Goal: Find contact information: Find contact information

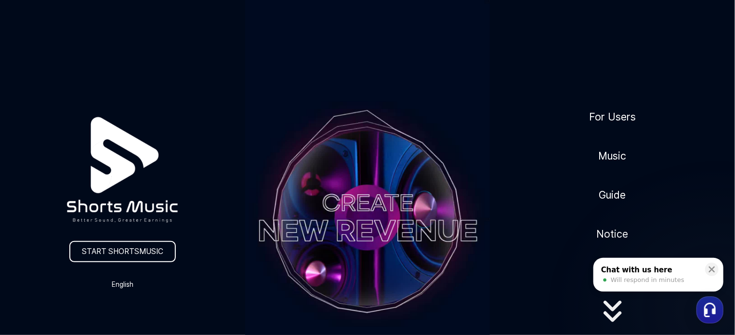
click at [371, 206] on video at bounding box center [367, 217] width 245 height 435
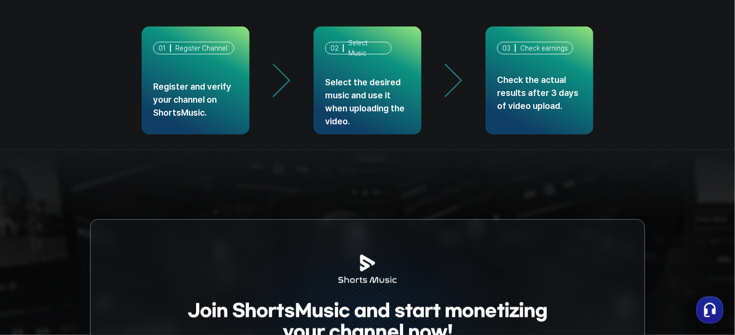
scroll to position [2537, 0]
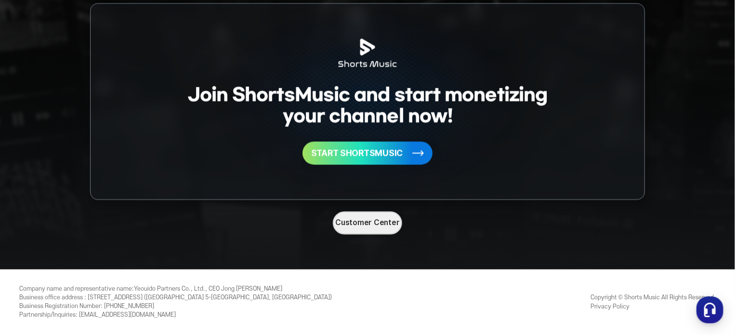
click at [614, 308] on link "Privacy Policy" at bounding box center [609, 306] width 39 height 7
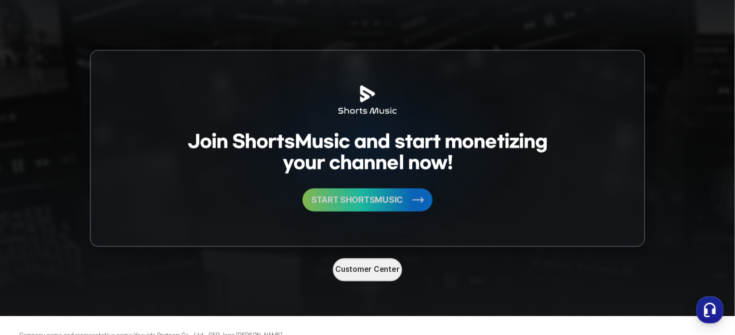
scroll to position [2482, 0]
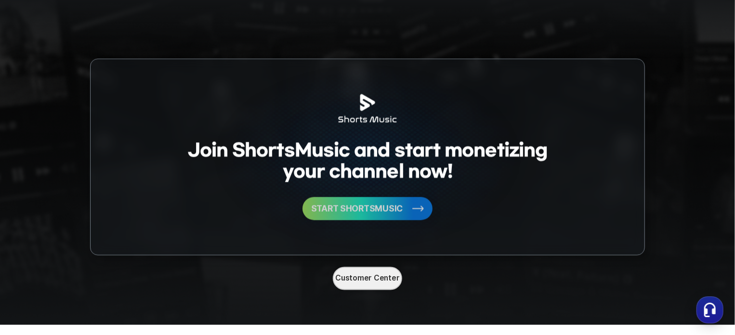
click at [386, 198] on button "START SHORTSMUSIC" at bounding box center [367, 208] width 130 height 23
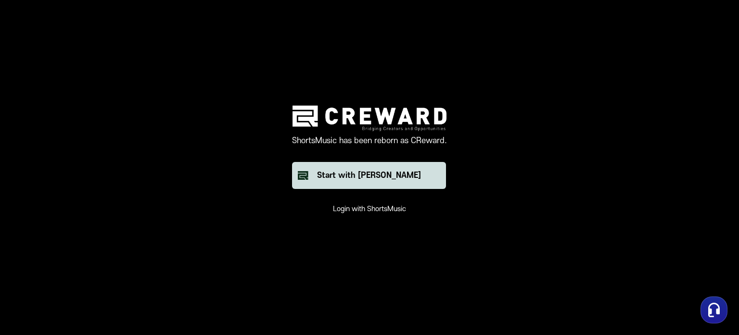
click at [405, 172] on div "Start with Creward" at bounding box center [369, 175] width 104 height 12
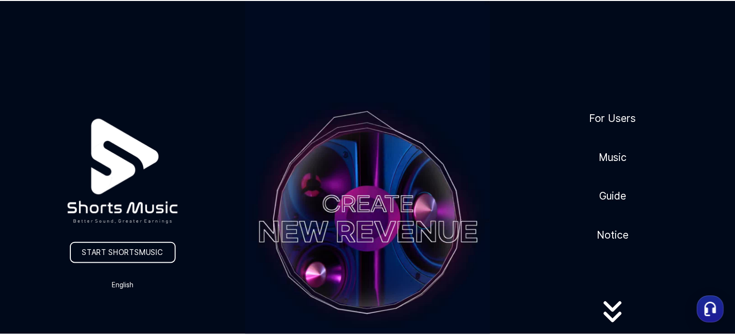
scroll to position [2248, 0]
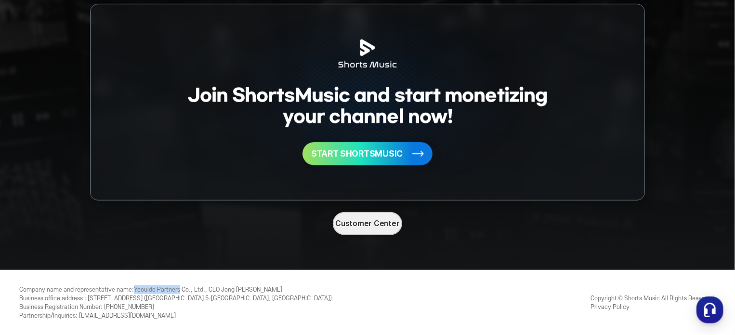
drag, startPoint x: 182, startPoint y: 290, endPoint x: 138, endPoint y: 289, distance: 44.3
click at [138, 289] on div "Company name and representative name : Yeouido Partners Co., Ltd., CEO Jong Ryo…" at bounding box center [175, 302] width 312 height 35
copy div "Yeouido Partners"
drag, startPoint x: 205, startPoint y: 289, endPoint x: 140, endPoint y: 289, distance: 65.5
click at [137, 288] on div "Company name and representative name : Yeouido Partners Co., Ltd., CEO Jong Ryo…" at bounding box center [175, 302] width 312 height 35
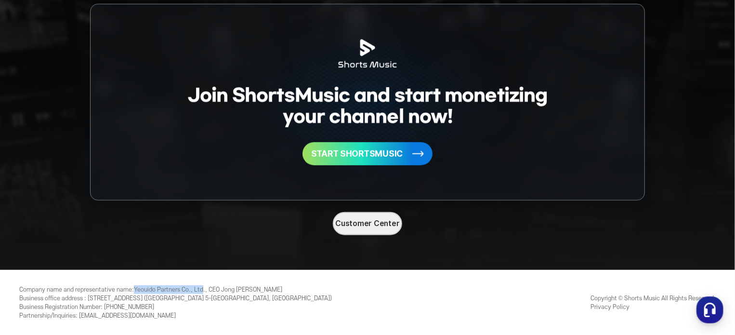
copy div "Yeouido Partners Co., Ltd"
